Goal: Check status: Check status

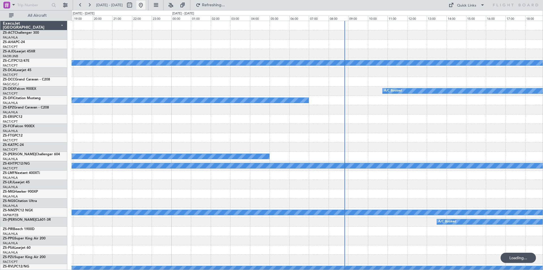
drag, startPoint x: 160, startPoint y: 4, endPoint x: 158, endPoint y: 7, distance: 3.6
click at [145, 5] on button at bounding box center [140, 5] width 9 height 9
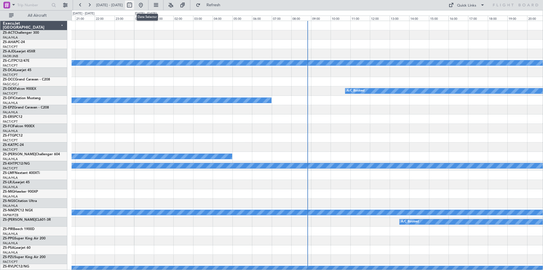
click at [134, 5] on button at bounding box center [129, 5] width 9 height 9
select select "9"
select select "2025"
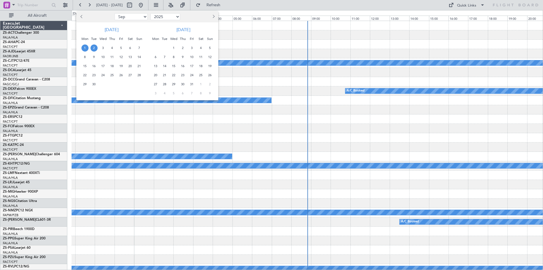
click at [93, 47] on span "2" at bounding box center [94, 47] width 7 height 7
click at [139, 47] on span "7" at bounding box center [139, 47] width 7 height 7
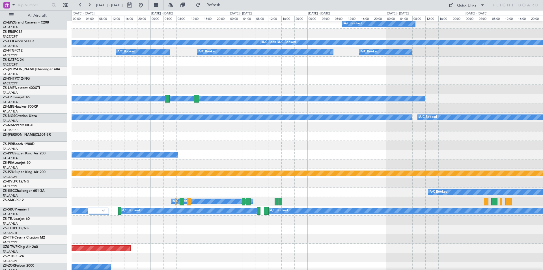
scroll to position [218, 0]
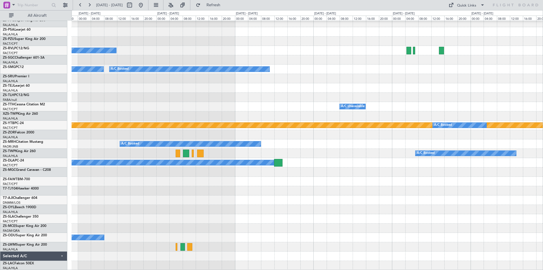
click at [178, 169] on div "A/C Booked A/C Booked A/C Booked A/C Unavailable Planned Maint Lanseria A/C Boo…" at bounding box center [307, 36] width 471 height 467
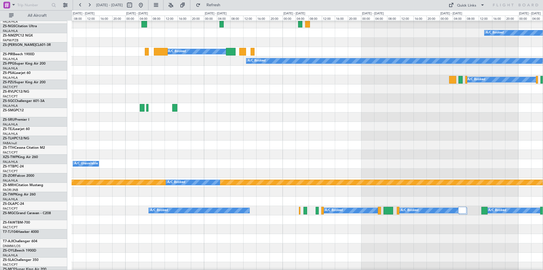
scroll to position [144, 0]
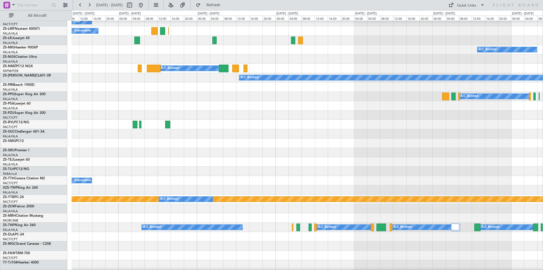
click at [218, 159] on div at bounding box center [307, 161] width 471 height 9
click at [42, 16] on span "All Aircraft" at bounding box center [37, 16] width 45 height 4
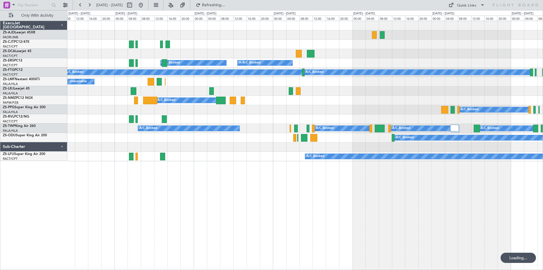
scroll to position [0, 0]
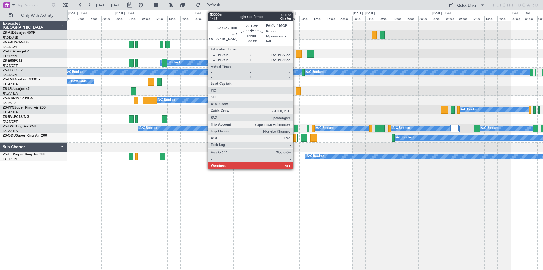
click at [295, 129] on div at bounding box center [296, 128] width 4 height 8
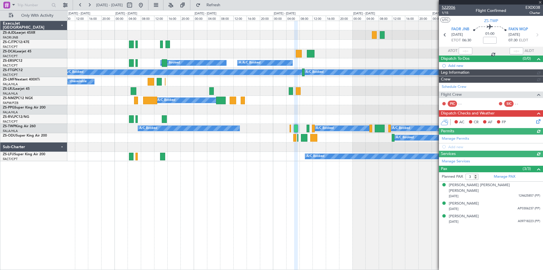
click at [453, 7] on span "522006" at bounding box center [449, 8] width 14 height 6
